Goal: Task Accomplishment & Management: Use online tool/utility

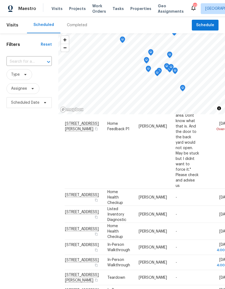
scroll to position [0, 0]
click at [94, 14] on span "Work Orders" at bounding box center [99, 8] width 14 height 11
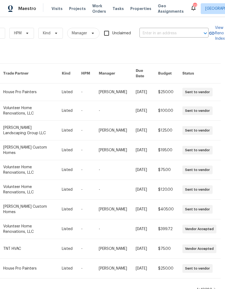
click at [158, 32] on input "text" at bounding box center [167, 33] width 54 height 8
type input "1115 m"
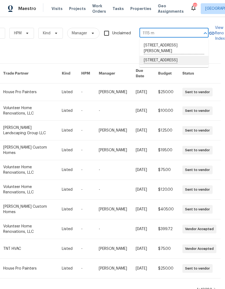
click at [152, 62] on li "1115 Morriswood Dr, Joelton, TN 37080" at bounding box center [174, 60] width 69 height 9
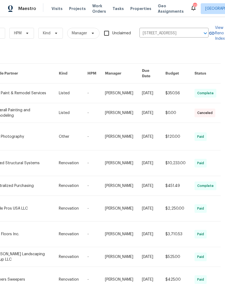
click at [22, 86] on link at bounding box center [26, 93] width 66 height 19
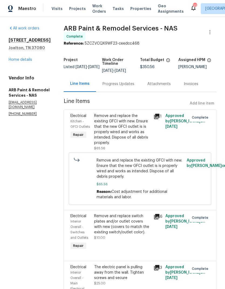
click at [107, 81] on div "Progress Updates" at bounding box center [119, 83] width 32 height 5
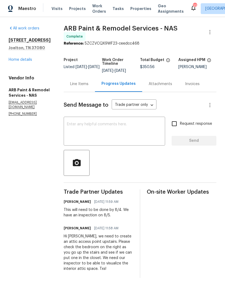
click at [71, 83] on div "Line Items" at bounding box center [79, 83] width 18 height 5
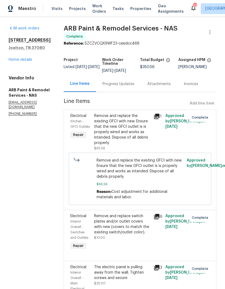
click at [17, 62] on link "Home details" at bounding box center [21, 60] width 24 height 4
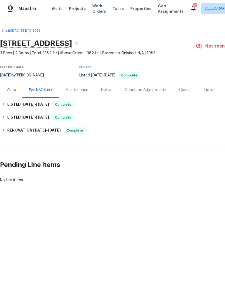
click at [179, 90] on div "Costs" at bounding box center [184, 89] width 11 height 5
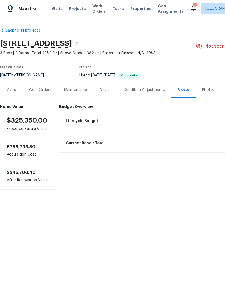
click at [41, 91] on div "Work Orders" at bounding box center [40, 89] width 22 height 5
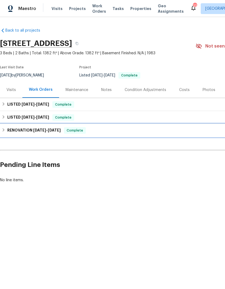
click at [8, 128] on h6 "RENOVATION 4/8/25 - 5/15/25" at bounding box center [34, 130] width 54 height 6
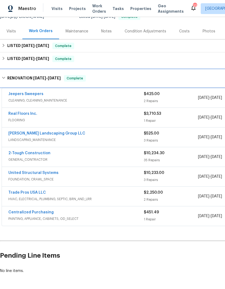
scroll to position [58, 0]
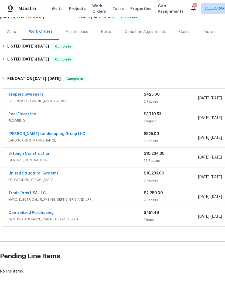
click at [122, 175] on div "United Structural Systems" at bounding box center [76, 174] width 136 height 6
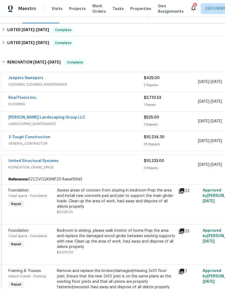
scroll to position [75, 0]
click at [99, 162] on div "United Structural Systems" at bounding box center [76, 161] width 136 height 6
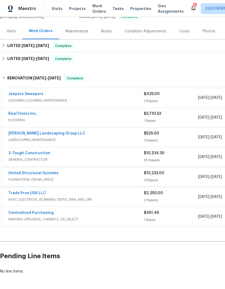
scroll to position [58, 0]
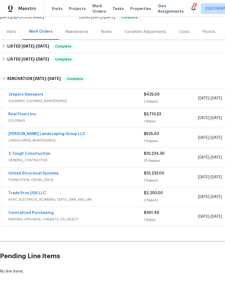
click at [91, 155] on div "2-Tough Construction" at bounding box center [76, 154] width 136 height 6
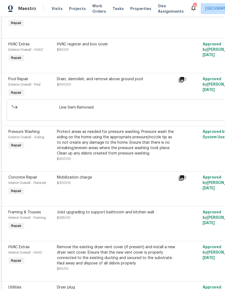
scroll to position [669, 0]
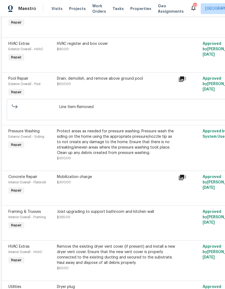
click at [182, 176] on icon at bounding box center [181, 177] width 5 height 5
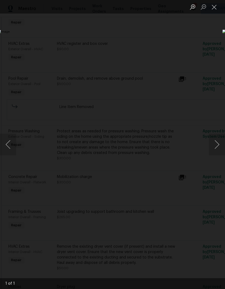
click at [188, 67] on div "Lightbox" at bounding box center [112, 144] width 225 height 289
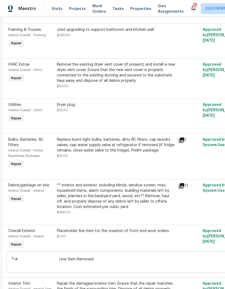
scroll to position [851, 0]
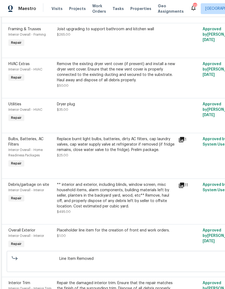
click at [184, 140] on icon at bounding box center [181, 139] width 5 height 5
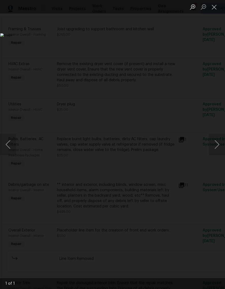
click at [211, 6] on button "Close lightbox" at bounding box center [214, 6] width 11 height 9
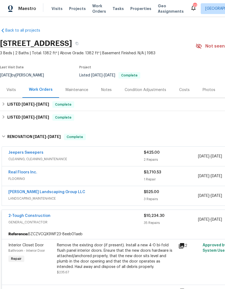
scroll to position [0, 0]
click at [106, 218] on div "2-Tough Construction" at bounding box center [76, 216] width 136 height 6
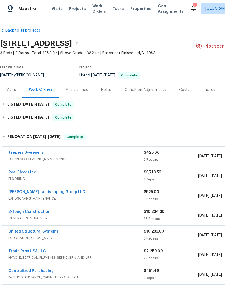
click at [90, 155] on div "Jeepers Sweepers" at bounding box center [76, 153] width 136 height 6
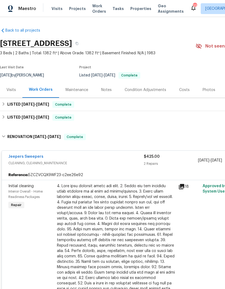
click at [105, 157] on div "Jeepers Sweepers" at bounding box center [76, 157] width 136 height 6
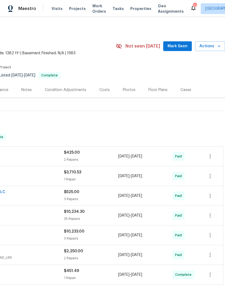
scroll to position [0, 80]
click at [131, 92] on div "Photos" at bounding box center [129, 89] width 13 height 5
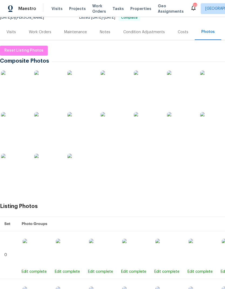
scroll to position [57, 0]
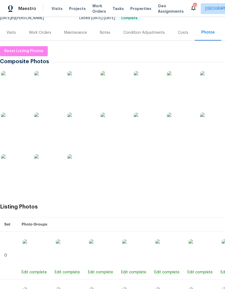
click at [14, 79] on img at bounding box center [14, 84] width 27 height 27
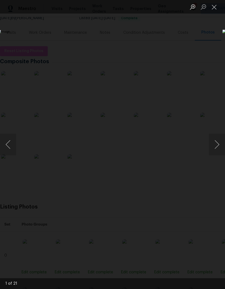
click at [219, 142] on button "Next image" at bounding box center [217, 145] width 16 height 22
click at [221, 142] on button "Next image" at bounding box center [217, 145] width 16 height 22
click at [219, 145] on button "Next image" at bounding box center [217, 145] width 16 height 22
click at [216, 139] on button "Next image" at bounding box center [217, 145] width 16 height 22
click at [216, 142] on button "Next image" at bounding box center [217, 145] width 16 height 22
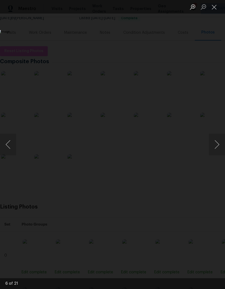
click at [216, 144] on button "Next image" at bounding box center [217, 145] width 16 height 22
click at [218, 144] on button "Next image" at bounding box center [217, 145] width 16 height 22
click at [4, 148] on button "Previous image" at bounding box center [8, 145] width 16 height 22
click at [216, 155] on button "Next image" at bounding box center [217, 145] width 16 height 22
click at [219, 140] on button "Next image" at bounding box center [217, 145] width 16 height 22
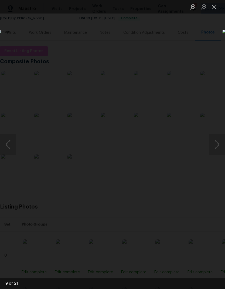
click at [221, 144] on button "Next image" at bounding box center [217, 145] width 16 height 22
click at [222, 142] on button "Next image" at bounding box center [217, 145] width 16 height 22
click at [219, 142] on button "Next image" at bounding box center [217, 145] width 16 height 22
click at [217, 145] on button "Next image" at bounding box center [217, 145] width 16 height 22
click at [219, 137] on button "Next image" at bounding box center [217, 145] width 16 height 22
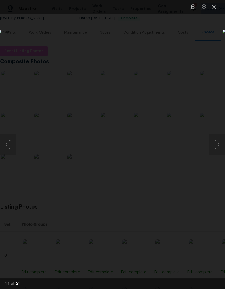
click at [218, 142] on button "Next image" at bounding box center [217, 145] width 16 height 22
click at [220, 143] on button "Next image" at bounding box center [217, 145] width 16 height 22
click at [219, 143] on button "Next image" at bounding box center [217, 145] width 16 height 22
click at [217, 142] on button "Next image" at bounding box center [217, 145] width 16 height 22
click at [217, 148] on button "Next image" at bounding box center [217, 145] width 16 height 22
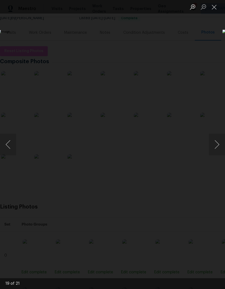
click at [219, 149] on button "Next image" at bounding box center [217, 145] width 16 height 22
click at [218, 148] on button "Next image" at bounding box center [217, 145] width 16 height 22
click at [219, 148] on button "Next image" at bounding box center [217, 145] width 16 height 22
click at [220, 151] on button "Next image" at bounding box center [217, 145] width 16 height 22
click at [213, 5] on button "Close lightbox" at bounding box center [214, 6] width 11 height 9
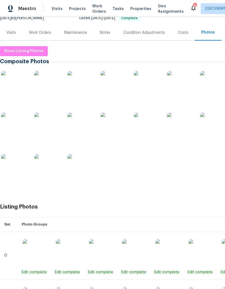
click at [114, 29] on div "Notes" at bounding box center [106, 33] width 24 height 16
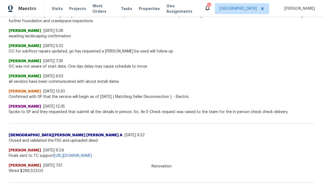
scroll to position [472, 0]
click at [23, 67] on span "GC was not aware of start date. One day delay may cause schedule to move" at bounding box center [161, 66] width 305 height 5
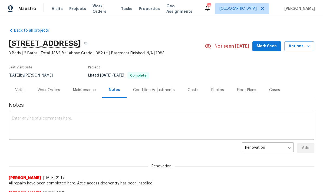
click at [268, 151] on body "Maestro Visits Projects Work Orders Tasks Properties Geo Assignments 28 Nashvil…" at bounding box center [161, 96] width 323 height 192
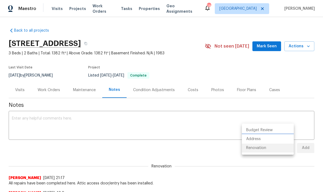
click at [268, 139] on li "Address" at bounding box center [268, 139] width 52 height 9
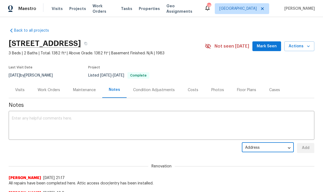
click at [278, 146] on body "Maestro Visits Projects Work Orders Tasks Properties Geo Assignments 28 Nashvil…" at bounding box center [161, 96] width 323 height 192
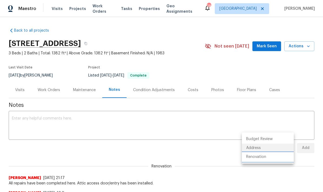
click at [267, 158] on li "Renovation" at bounding box center [268, 156] width 52 height 9
type input "15ce5fe2-3a86-4272-a1a5-e2baaa2d430e"
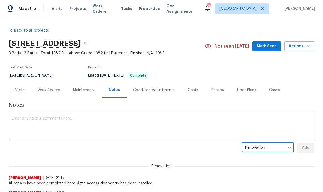
click at [49, 92] on div "Work Orders" at bounding box center [49, 89] width 22 height 5
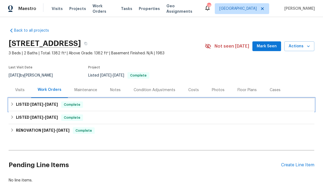
click at [11, 102] on icon at bounding box center [12, 104] width 4 height 4
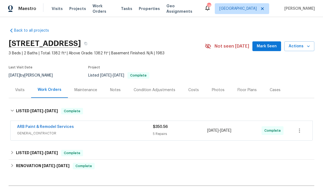
click at [97, 127] on div "ARB Paint & Remodel Services" at bounding box center [85, 127] width 136 height 6
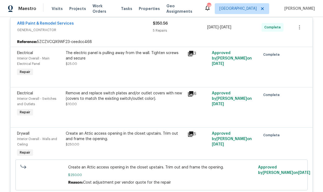
scroll to position [63, 0]
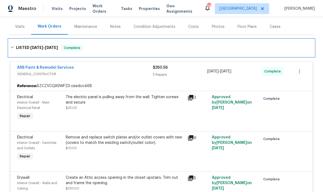
click at [12, 46] on icon at bounding box center [12, 47] width 4 height 4
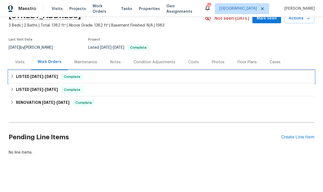
scroll to position [6, 0]
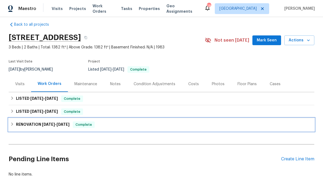
click at [76, 127] on span "Complete" at bounding box center [83, 124] width 21 height 5
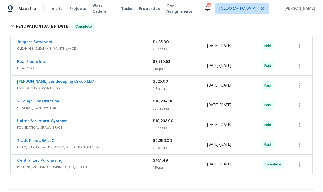
scroll to position [104, 0]
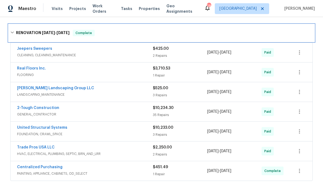
click at [12, 34] on icon at bounding box center [12, 33] width 4 height 4
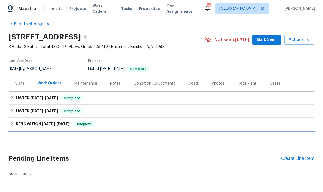
scroll to position [6, 0]
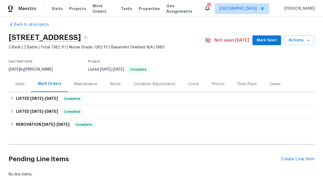
click at [189, 84] on div "Costs" at bounding box center [193, 83] width 11 height 5
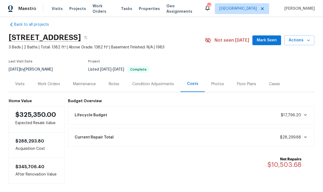
click at [214, 86] on div "Photos" at bounding box center [217, 83] width 13 height 5
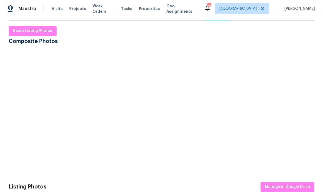
scroll to position [85, 0]
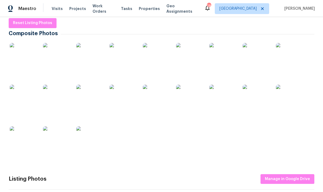
click at [23, 60] on img at bounding box center [23, 56] width 27 height 27
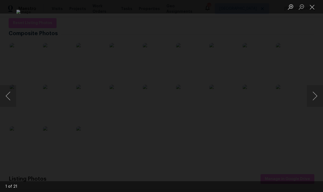
click at [309, 91] on button "Next image" at bounding box center [314, 96] width 16 height 22
click at [311, 94] on button "Next image" at bounding box center [314, 96] width 16 height 22
click at [314, 100] on button "Next image" at bounding box center [314, 96] width 16 height 22
click at [316, 101] on button "Next image" at bounding box center [314, 96] width 16 height 22
click at [315, 98] on button "Next image" at bounding box center [314, 96] width 16 height 22
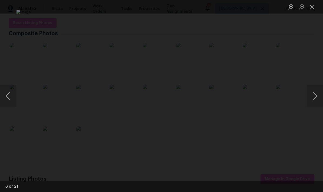
click at [314, 103] on button "Next image" at bounding box center [314, 96] width 16 height 22
click at [313, 108] on div "Lightbox" at bounding box center [161, 96] width 323 height 192
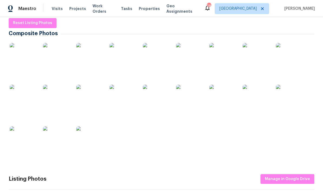
click at [214, 57] on img at bounding box center [222, 56] width 27 height 27
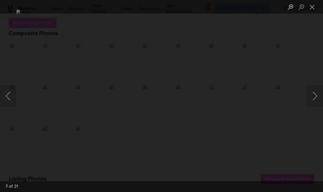
click at [315, 97] on button "Next image" at bounding box center [314, 96] width 16 height 22
click at [8, 95] on button "Previous image" at bounding box center [8, 96] width 16 height 22
click at [314, 94] on button "Next image" at bounding box center [314, 96] width 16 height 22
click at [309, 98] on button "Next image" at bounding box center [314, 96] width 16 height 22
click at [309, 97] on button "Next image" at bounding box center [314, 96] width 16 height 22
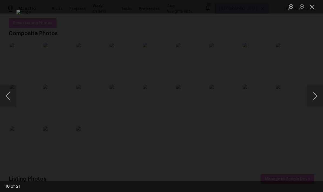
click at [310, 103] on button "Next image" at bounding box center [314, 96] width 16 height 22
click at [314, 95] on button "Next image" at bounding box center [314, 96] width 16 height 22
click at [314, 97] on button "Next image" at bounding box center [314, 96] width 16 height 22
click at [315, 101] on button "Next image" at bounding box center [314, 96] width 16 height 22
click at [315, 100] on button "Next image" at bounding box center [314, 96] width 16 height 22
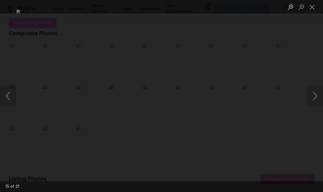
click at [315, 103] on button "Next image" at bounding box center [314, 96] width 16 height 22
click at [315, 105] on button "Next image" at bounding box center [314, 96] width 16 height 22
click at [315, 99] on button "Next image" at bounding box center [314, 96] width 16 height 22
click at [316, 101] on button "Next image" at bounding box center [314, 96] width 16 height 22
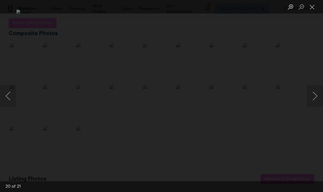
click at [315, 96] on button "Next image" at bounding box center [314, 96] width 16 height 22
click at [316, 98] on button "Next image" at bounding box center [314, 96] width 16 height 22
click at [311, 10] on button "Close lightbox" at bounding box center [311, 6] width 11 height 9
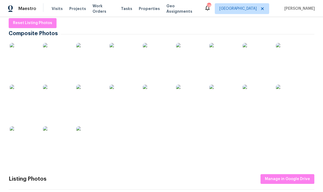
click at [88, 12] on div "Visits Projects Work Orders Tasks Properties Geo Assignments" at bounding box center [128, 8] width 152 height 11
click at [106, 8] on span "Work Orders" at bounding box center [103, 8] width 22 height 11
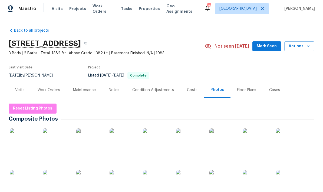
click at [45, 94] on div "Work Orders" at bounding box center [48, 90] width 35 height 16
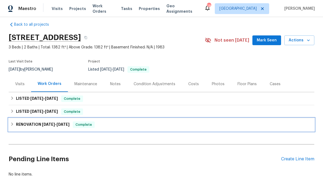
click at [40, 122] on h6 "RENOVATION 4/8/25 - 5/15/25" at bounding box center [43, 124] width 54 height 6
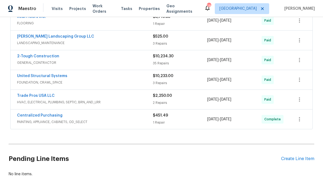
scroll to position [155, 0]
click at [33, 77] on link "United Structural Systems" at bounding box center [42, 76] width 50 height 4
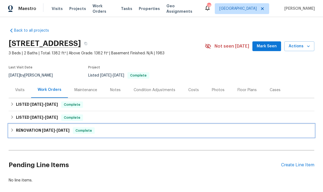
click at [105, 131] on div "RENOVATION 4/8/25 - 5/15/25 Complete" at bounding box center [161, 130] width 302 height 6
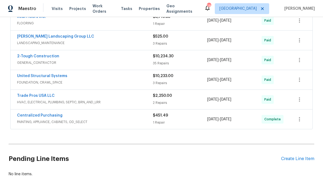
scroll to position [155, 0]
click at [195, 82] on div "3 Repairs" at bounding box center [180, 83] width 54 height 5
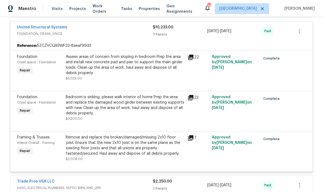
click at [30, 36] on div "United Structural Systems FOUNDATION, CRAWL_SPACE" at bounding box center [85, 31] width 136 height 13
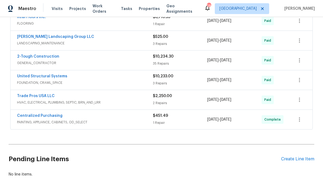
scroll to position [155, 0]
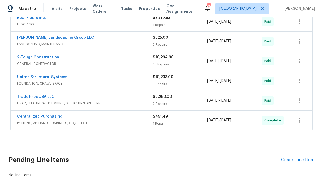
click at [196, 79] on div "$10,233.00" at bounding box center [180, 76] width 54 height 5
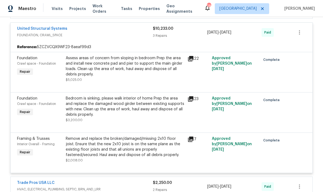
scroll to position [211, 0]
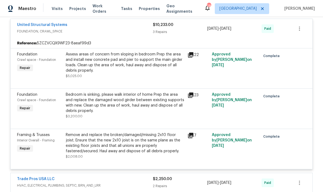
click at [100, 28] on div "United Structural Systems" at bounding box center [85, 25] width 136 height 6
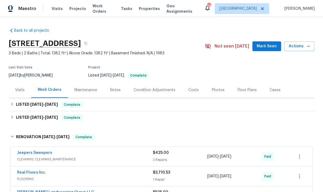
scroll to position [0, 0]
click at [91, 46] on button "button" at bounding box center [86, 44] width 10 height 10
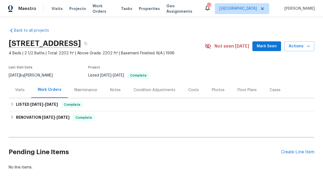
click at [102, 11] on span "Work Orders" at bounding box center [103, 8] width 22 height 11
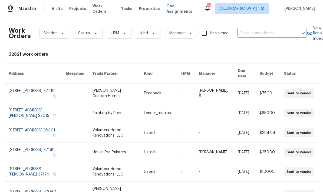
click at [277, 32] on input "text" at bounding box center [264, 33] width 54 height 8
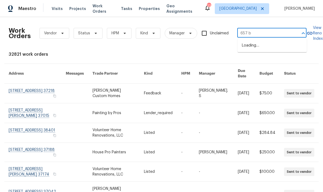
type input "657 br"
click at [282, 44] on li "657 Bristol Creek Dr, Nashville, TN 37221" at bounding box center [271, 45] width 69 height 9
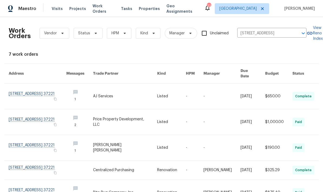
click at [120, 91] on link at bounding box center [125, 96] width 64 height 25
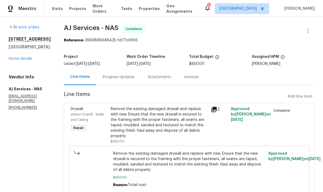
scroll to position [22, 0]
click at [130, 106] on div "Remove the existing damaged drywall and replace with new. Ensure that the new d…" at bounding box center [159, 122] width 97 height 32
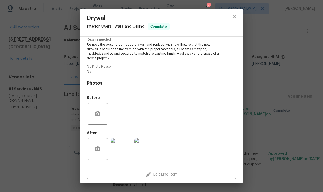
scroll to position [58, 0]
click at [118, 151] on img at bounding box center [122, 149] width 22 height 22
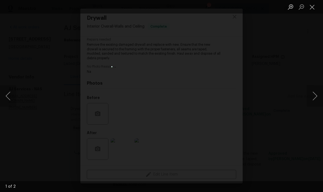
click at [314, 96] on button "Next image" at bounding box center [314, 96] width 16 height 22
click at [313, 4] on button "Close lightbox" at bounding box center [311, 6] width 11 height 9
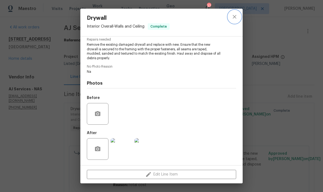
click at [234, 22] on button "close" at bounding box center [234, 16] width 13 height 13
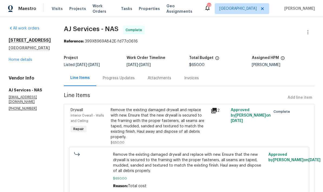
scroll to position [0, 0]
click at [122, 70] on div "Progress Updates" at bounding box center [118, 78] width 45 height 16
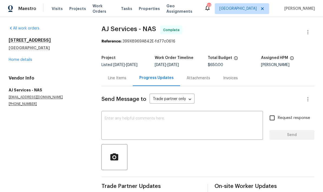
click at [126, 75] on div "Line Items" at bounding box center [117, 77] width 18 height 5
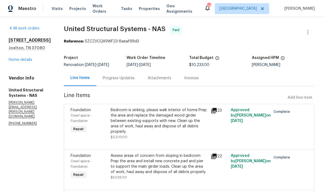
click at [114, 78] on div "Progress Updates" at bounding box center [119, 77] width 32 height 5
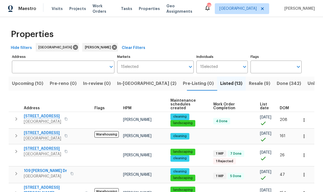
click at [27, 82] on span "Upcoming (10)" at bounding box center [27, 84] width 31 height 8
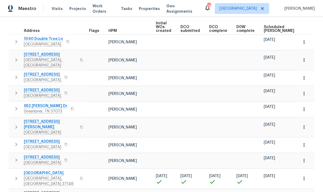
scroll to position [22, 0]
click at [306, 176] on icon "button" at bounding box center [303, 178] width 5 height 5
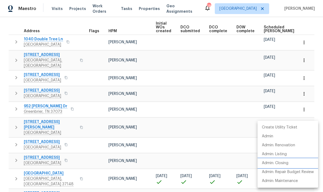
click at [270, 165] on p "Admin: Closing" at bounding box center [275, 163] width 26 height 6
click at [262, 4] on div at bounding box center [161, 96] width 323 height 192
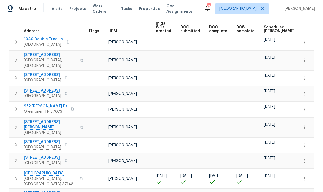
click at [268, 25] on span "Scheduled [PERSON_NAME]" at bounding box center [279, 29] width 31 height 8
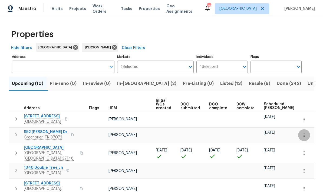
click at [305, 137] on icon "button" at bounding box center [303, 134] width 5 height 5
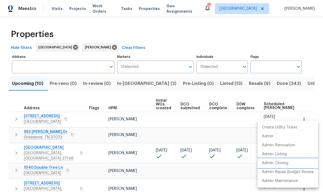
click at [276, 165] on p "Admin: Closing" at bounding box center [275, 163] width 26 height 6
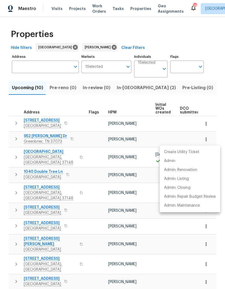
click at [94, 87] on div at bounding box center [112, 144] width 225 height 289
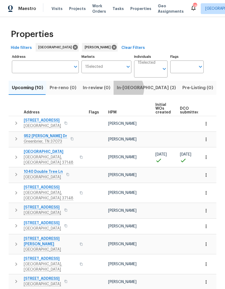
click at [123, 89] on span "In-[GEOGRAPHIC_DATA] (2)" at bounding box center [146, 88] width 59 height 8
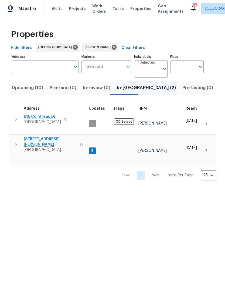
click at [14, 120] on icon "button" at bounding box center [16, 119] width 6 height 6
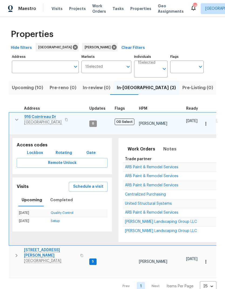
click at [81, 184] on span "Schedule a visit" at bounding box center [88, 187] width 30 height 7
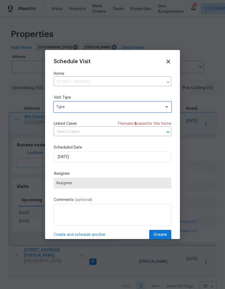
click at [64, 107] on span "Type" at bounding box center [108, 106] width 105 height 5
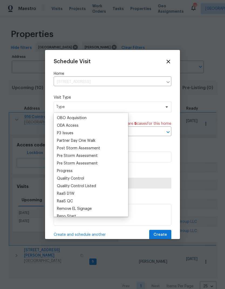
scroll to position [314, 0]
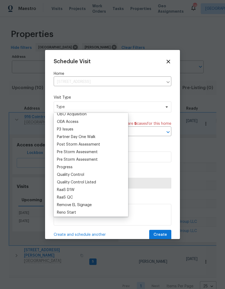
click at [63, 167] on div "Progress" at bounding box center [65, 167] width 16 height 5
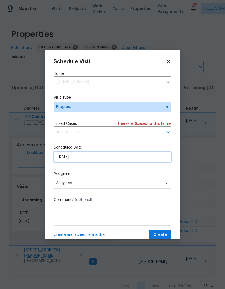
click at [61, 159] on input "[DATE]" at bounding box center [113, 157] width 118 height 11
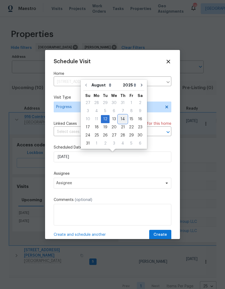
click at [119, 118] on div "14" at bounding box center [123, 119] width 9 height 8
type input "[DATE]"
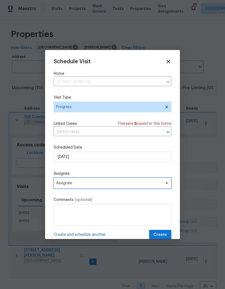
click at [64, 184] on span "Assignee" at bounding box center [109, 183] width 106 height 4
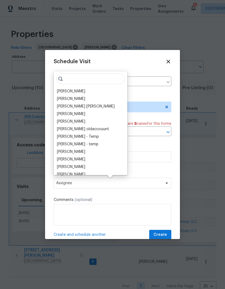
click at [63, 91] on div "[PERSON_NAME]" at bounding box center [71, 91] width 28 height 5
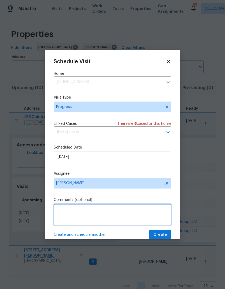
click at [58, 192] on textarea at bounding box center [113, 215] width 118 height 22
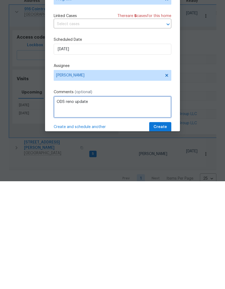
type textarea "ODS reno update"
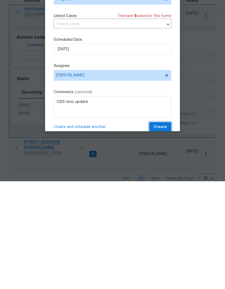
click at [161, 192] on span "Create" at bounding box center [161, 235] width 14 height 7
